Goal: Information Seeking & Learning: Check status

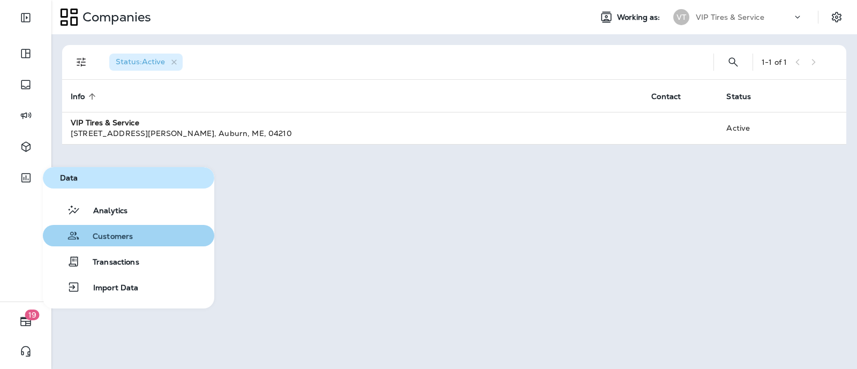
click at [137, 235] on button "Customers" at bounding box center [128, 235] width 171 height 21
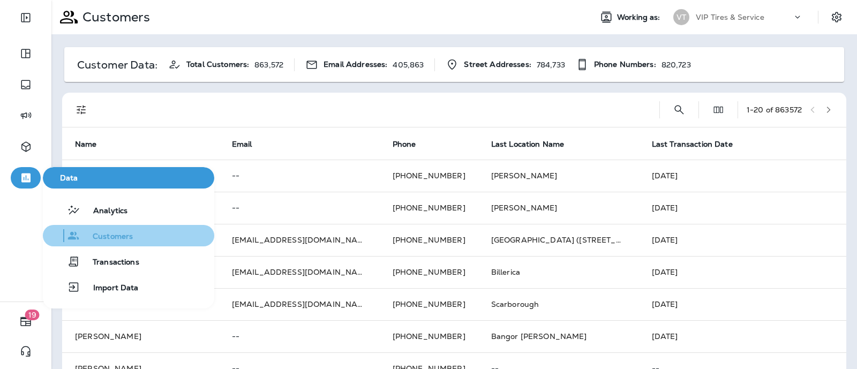
click at [114, 239] on span "Customers" at bounding box center [106, 237] width 53 height 10
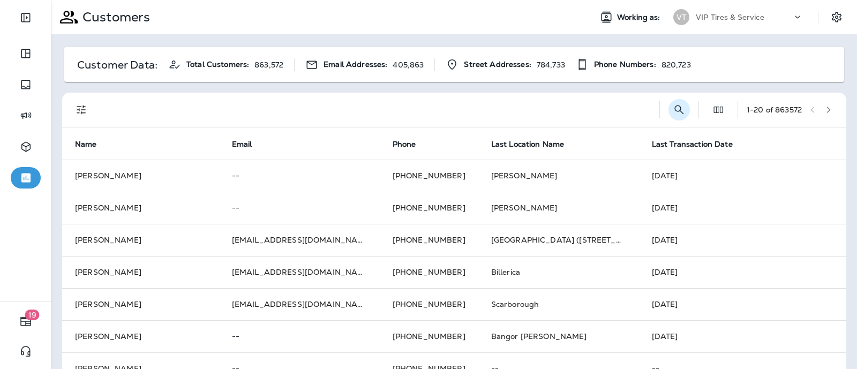
click at [675, 109] on button "Search Customers" at bounding box center [679, 109] width 21 height 21
type input "**********"
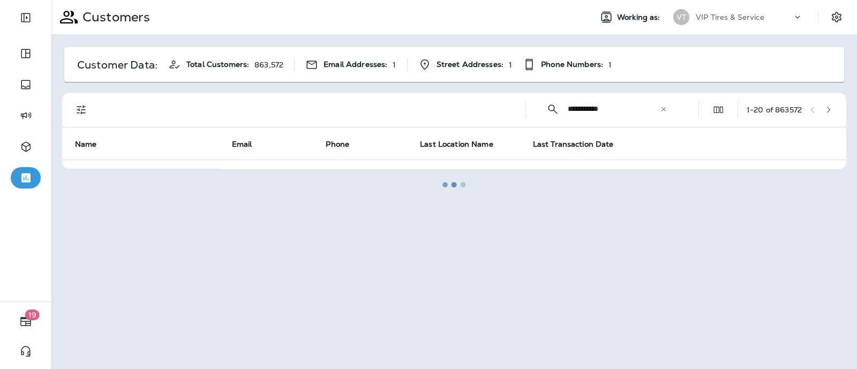
click at [591, 108] on div at bounding box center [454, 184] width 804 height 367
click at [590, 109] on div at bounding box center [454, 184] width 804 height 367
click at [611, 108] on div at bounding box center [454, 184] width 804 height 367
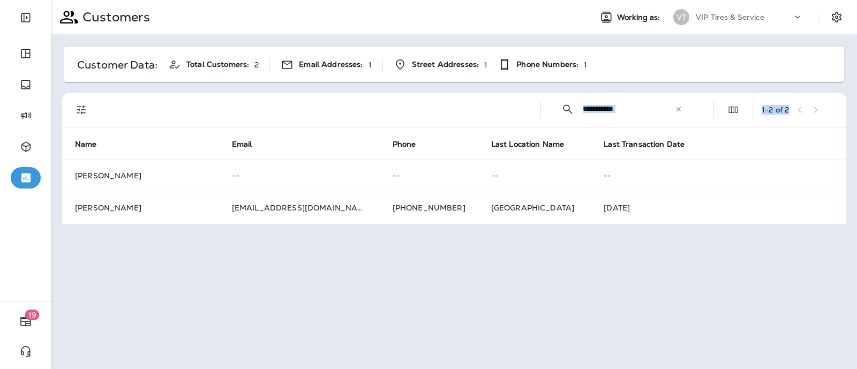
drag, startPoint x: 611, startPoint y: 108, endPoint x: 583, endPoint y: 102, distance: 27.9
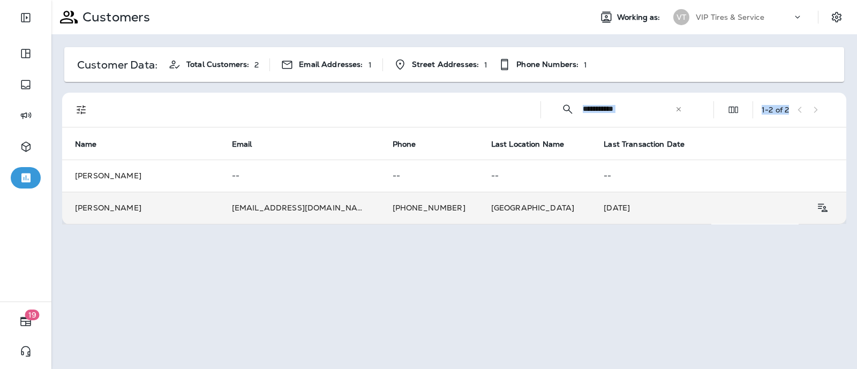
click at [96, 210] on td "[PERSON_NAME]" at bounding box center [140, 208] width 157 height 32
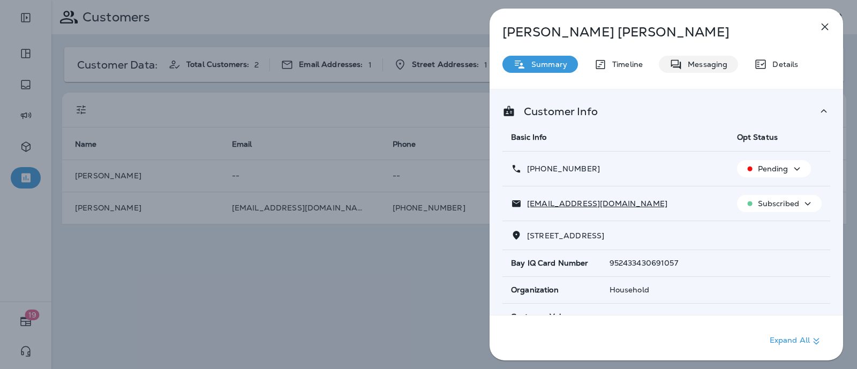
click at [714, 65] on p "Messaging" at bounding box center [704, 64] width 45 height 9
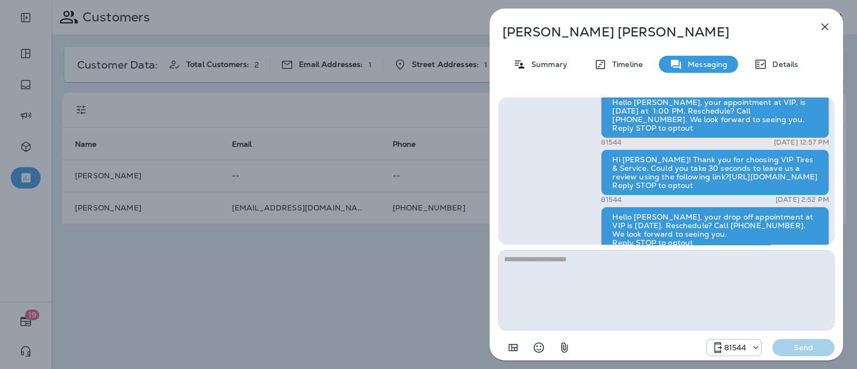
scroll to position [-201, 0]
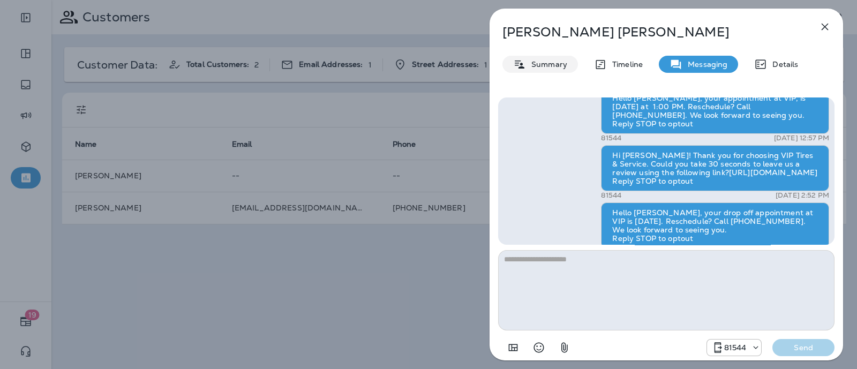
click at [556, 62] on p "Summary" at bounding box center [546, 64] width 41 height 9
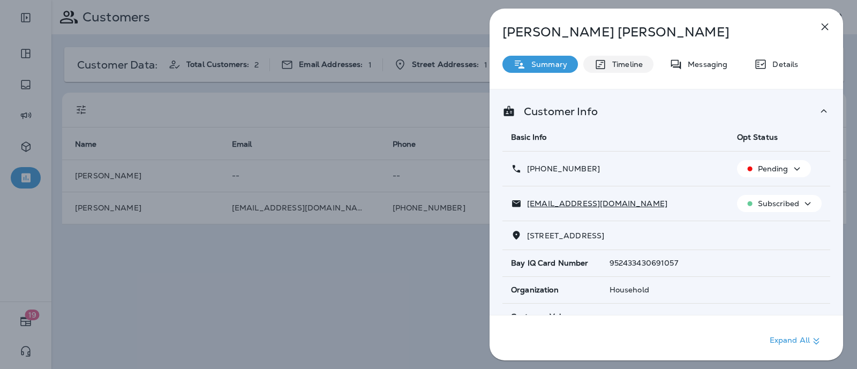
click at [621, 65] on p "Timeline" at bounding box center [625, 64] width 36 height 9
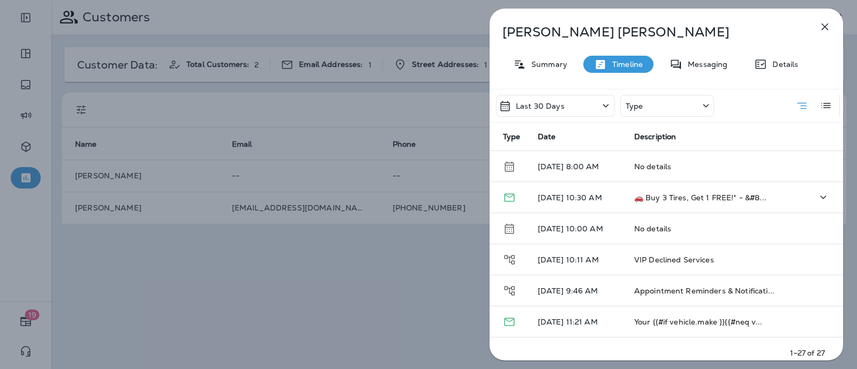
click at [590, 197] on p "[DATE] 10:30 AM" at bounding box center [577, 197] width 79 height 9
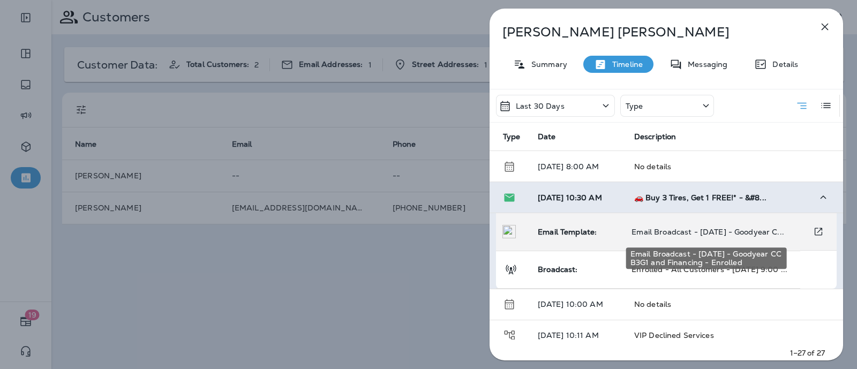
click at [651, 227] on span "Email Broadcast - [DATE] - Goodyear C..." at bounding box center [708, 232] width 153 height 10
